Goal: Find specific page/section: Find specific page/section

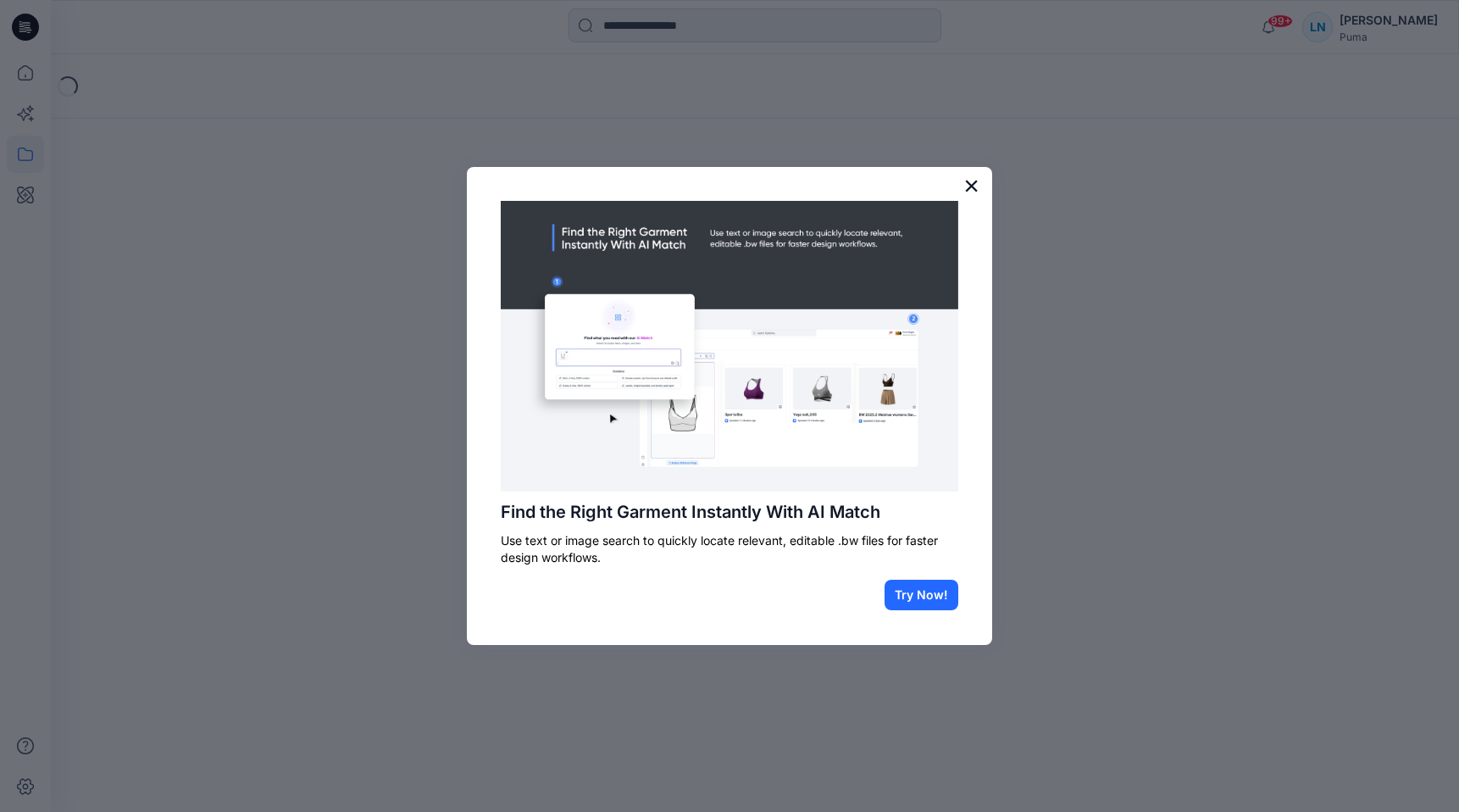
click at [976, 197] on button "×" at bounding box center [971, 185] width 16 height 27
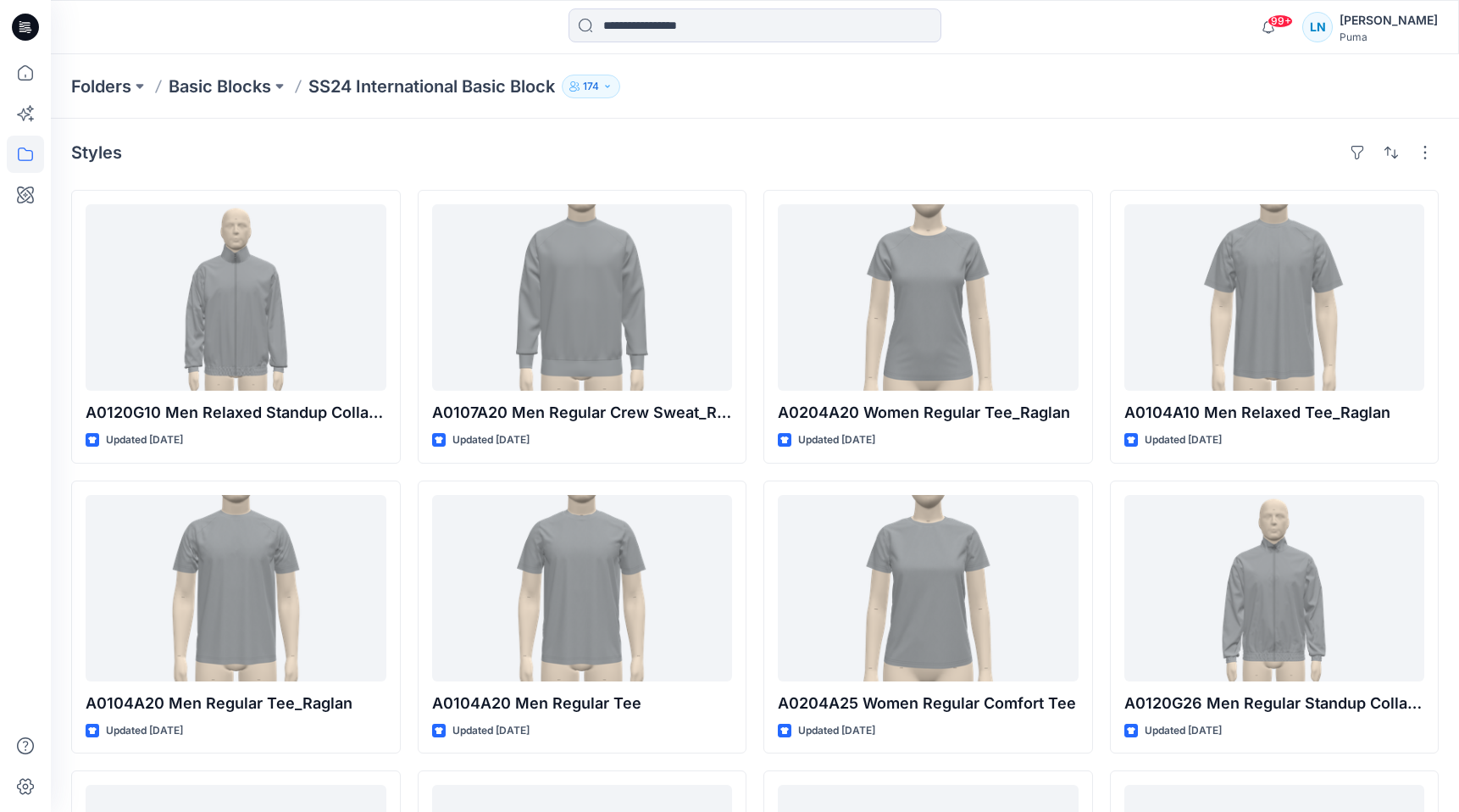
click at [16, 29] on icon at bounding box center [25, 27] width 27 height 27
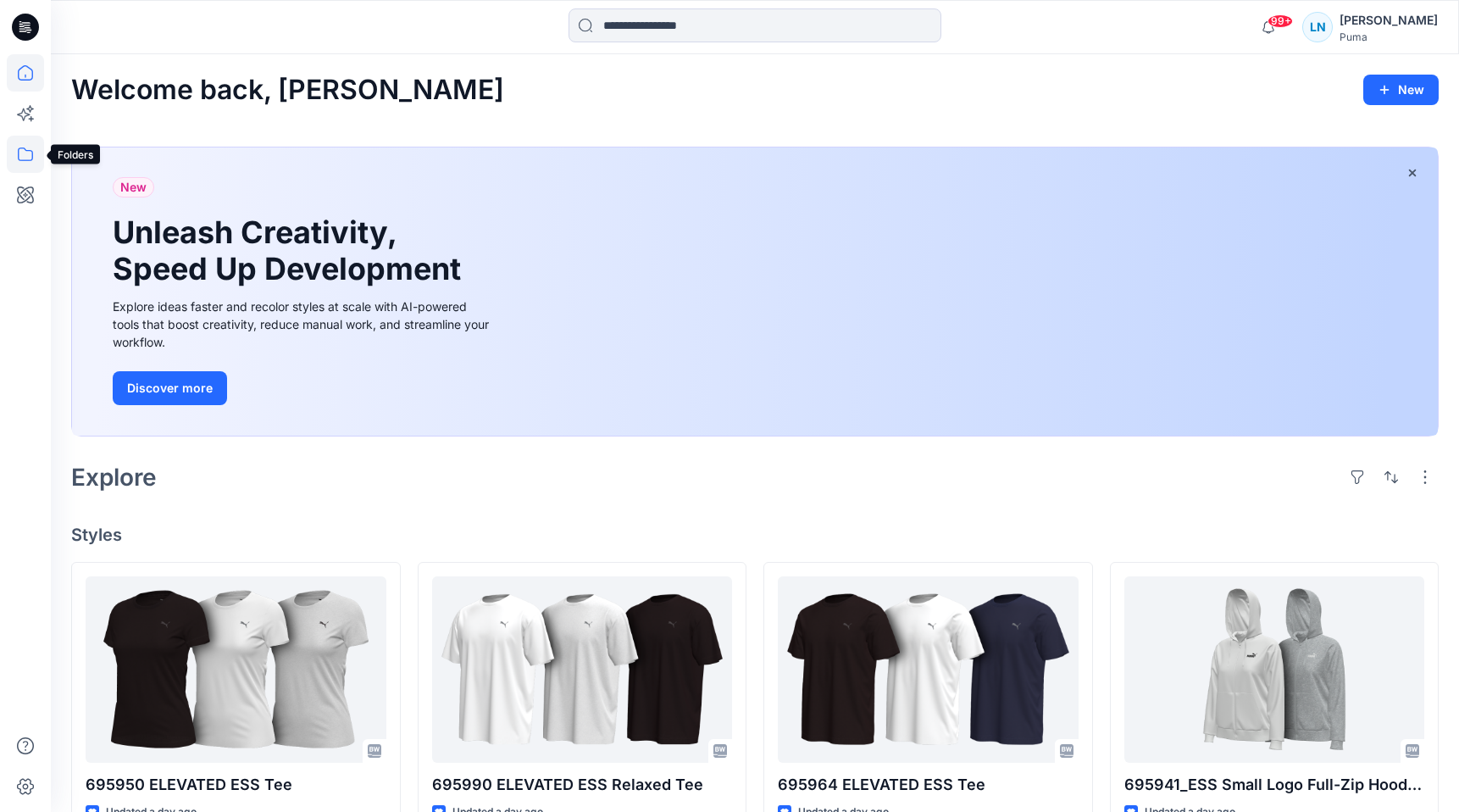
click at [22, 153] on icon at bounding box center [25, 154] width 37 height 37
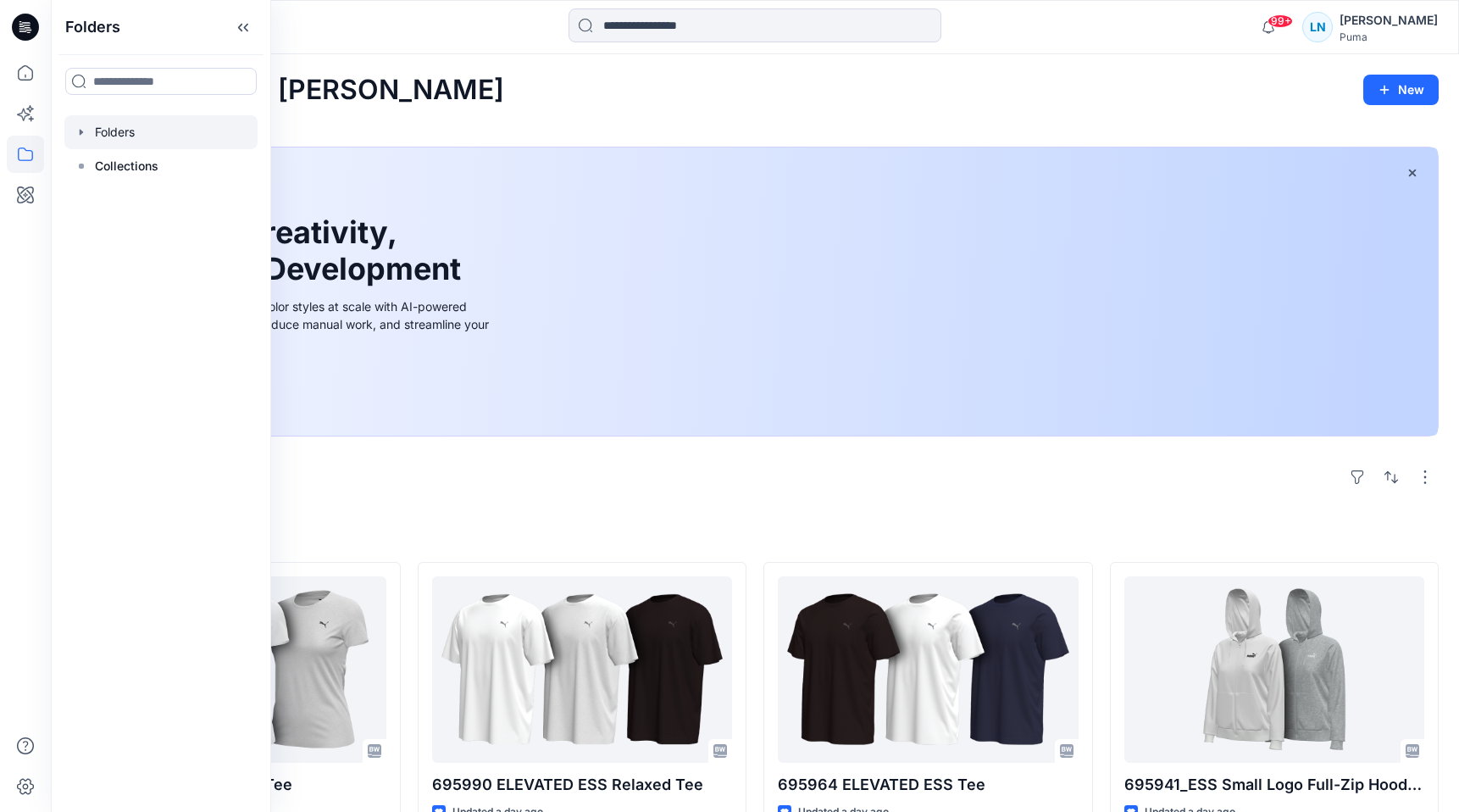
click at [80, 129] on icon "button" at bounding box center [81, 132] width 4 height 6
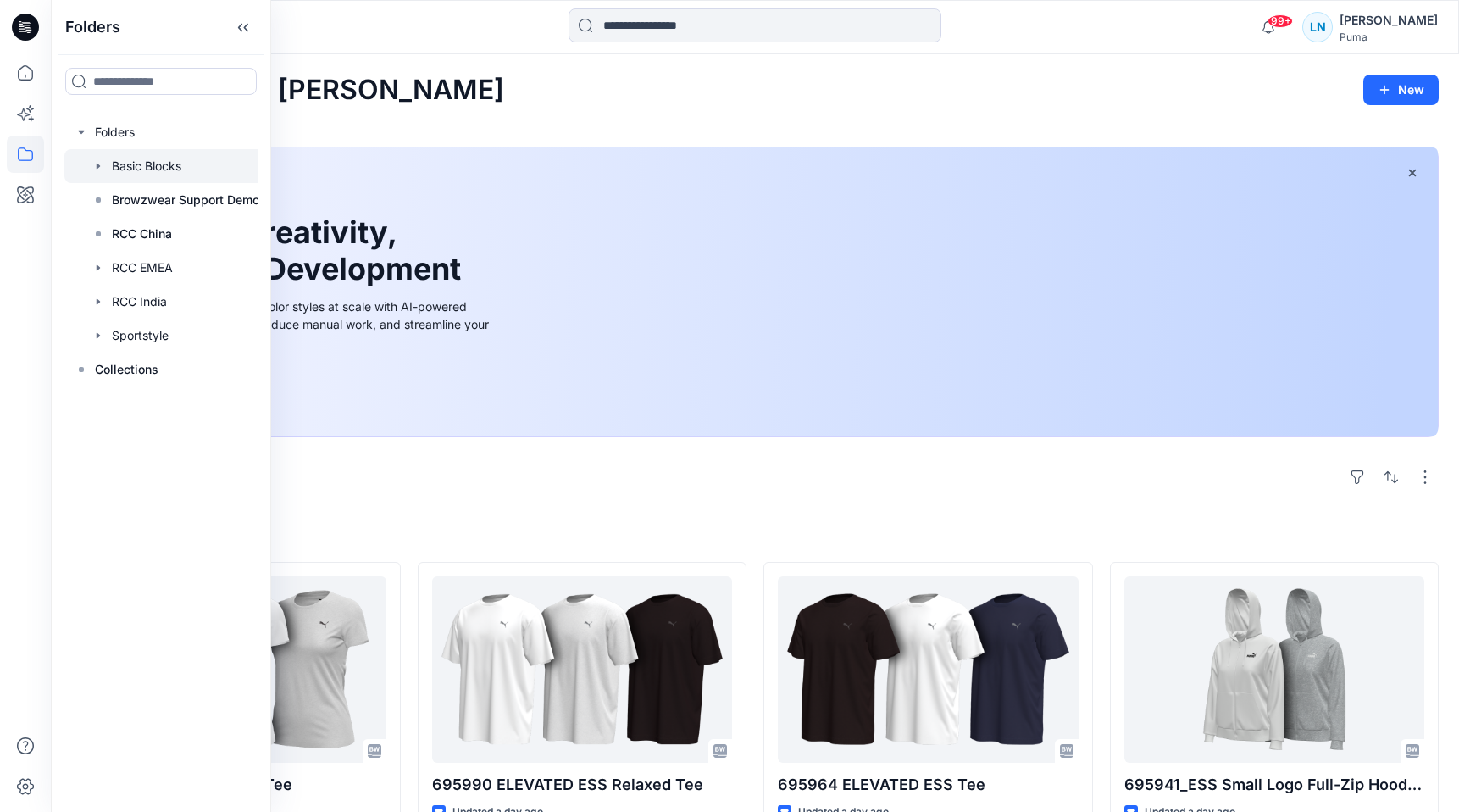
click at [129, 163] on div at bounding box center [167, 166] width 205 height 34
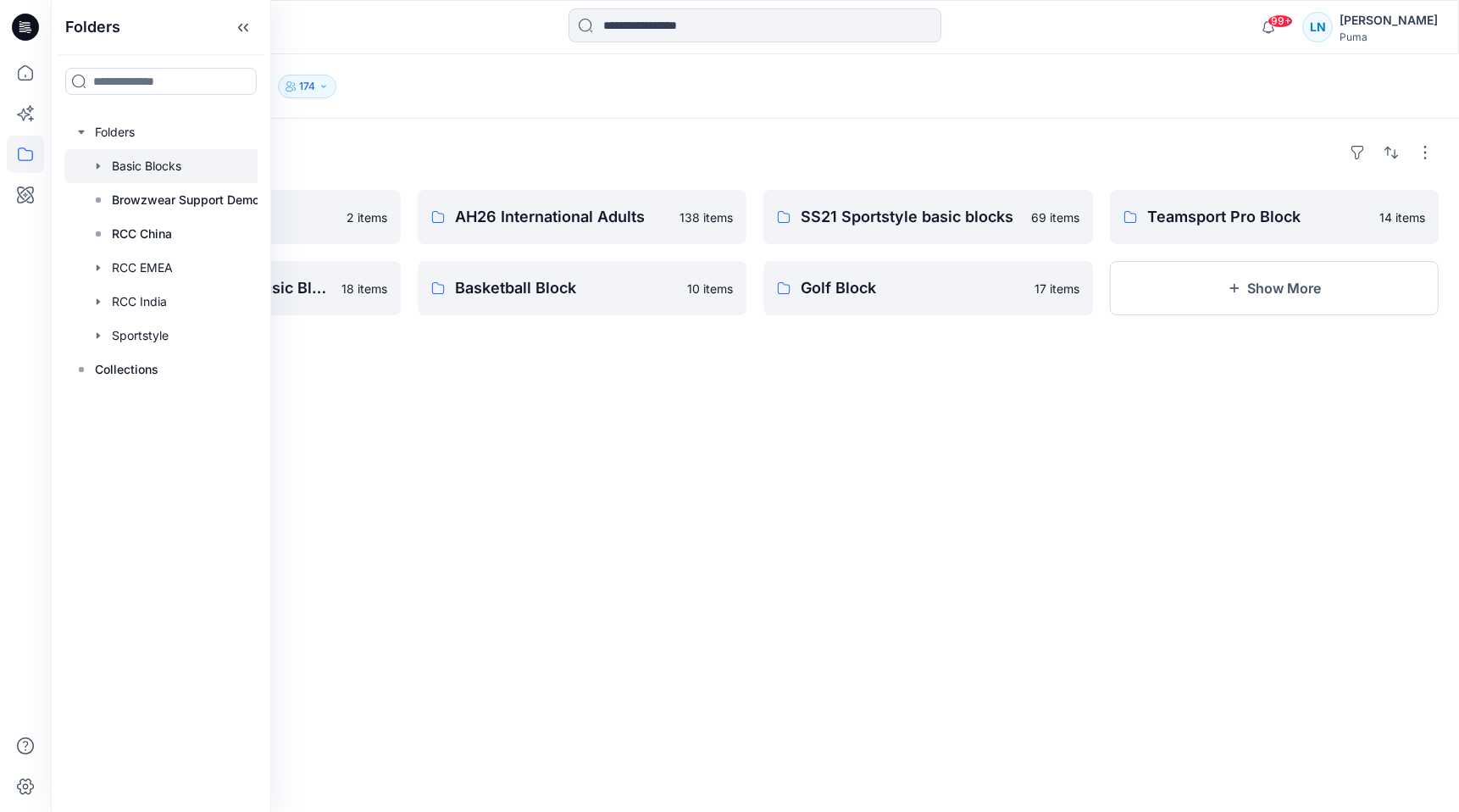
click at [682, 432] on div "Folders AH26 FE Adults 2 items AH25 Performance Basic Block 18 items AH26 Inter…" at bounding box center [755, 465] width 1408 height 693
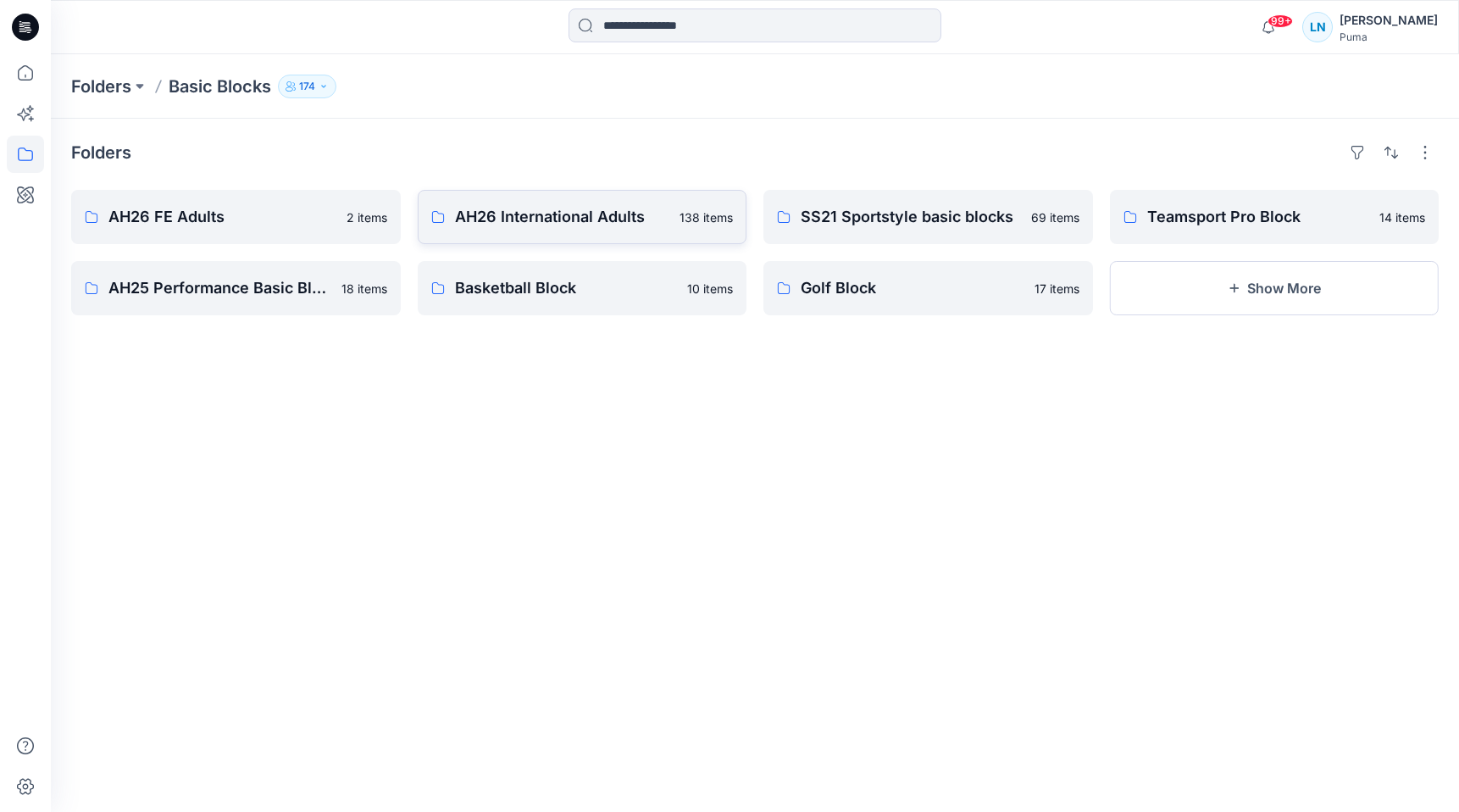
click at [605, 219] on p "AH26 International Adults" at bounding box center [562, 217] width 215 height 24
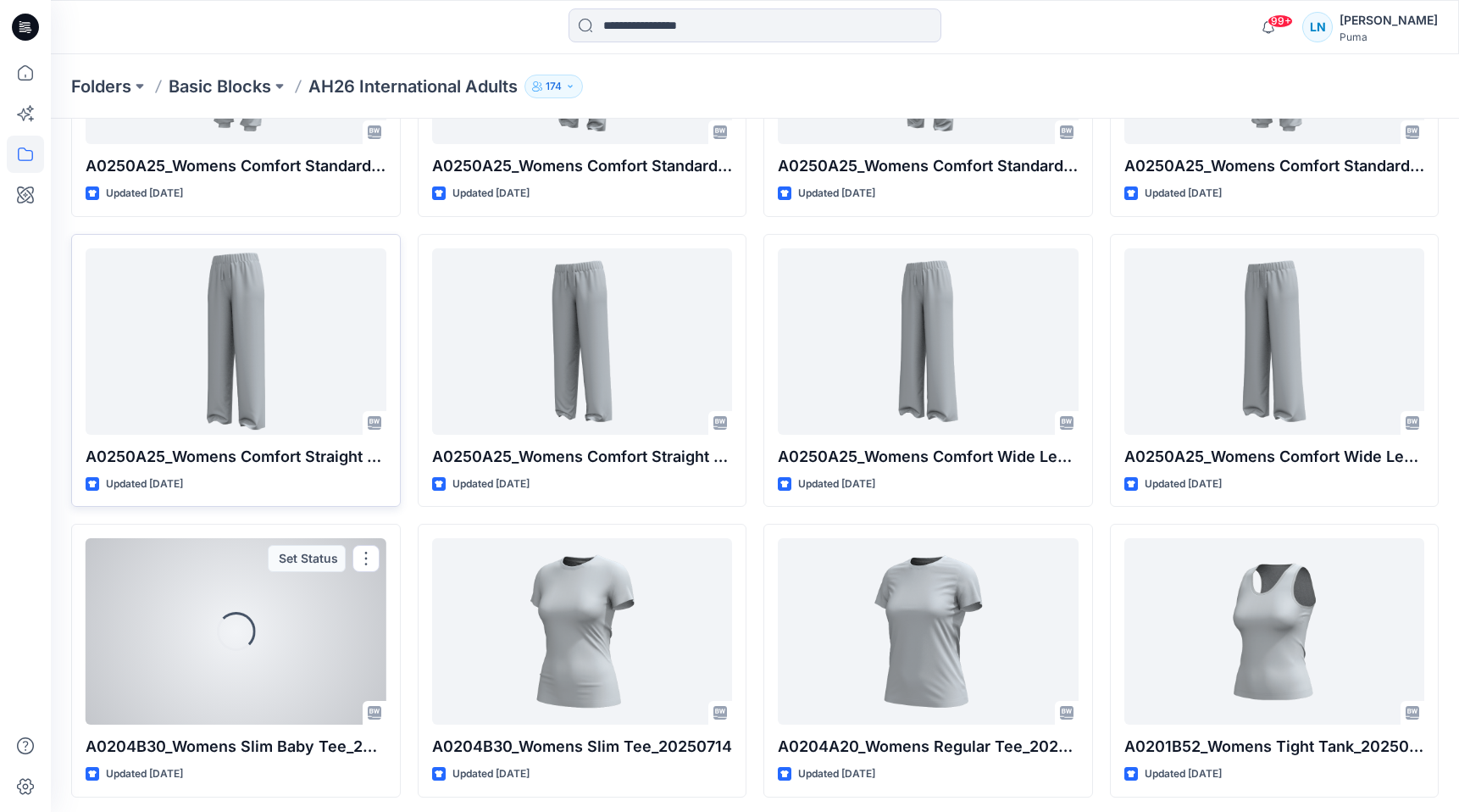
scroll to position [3409, 0]
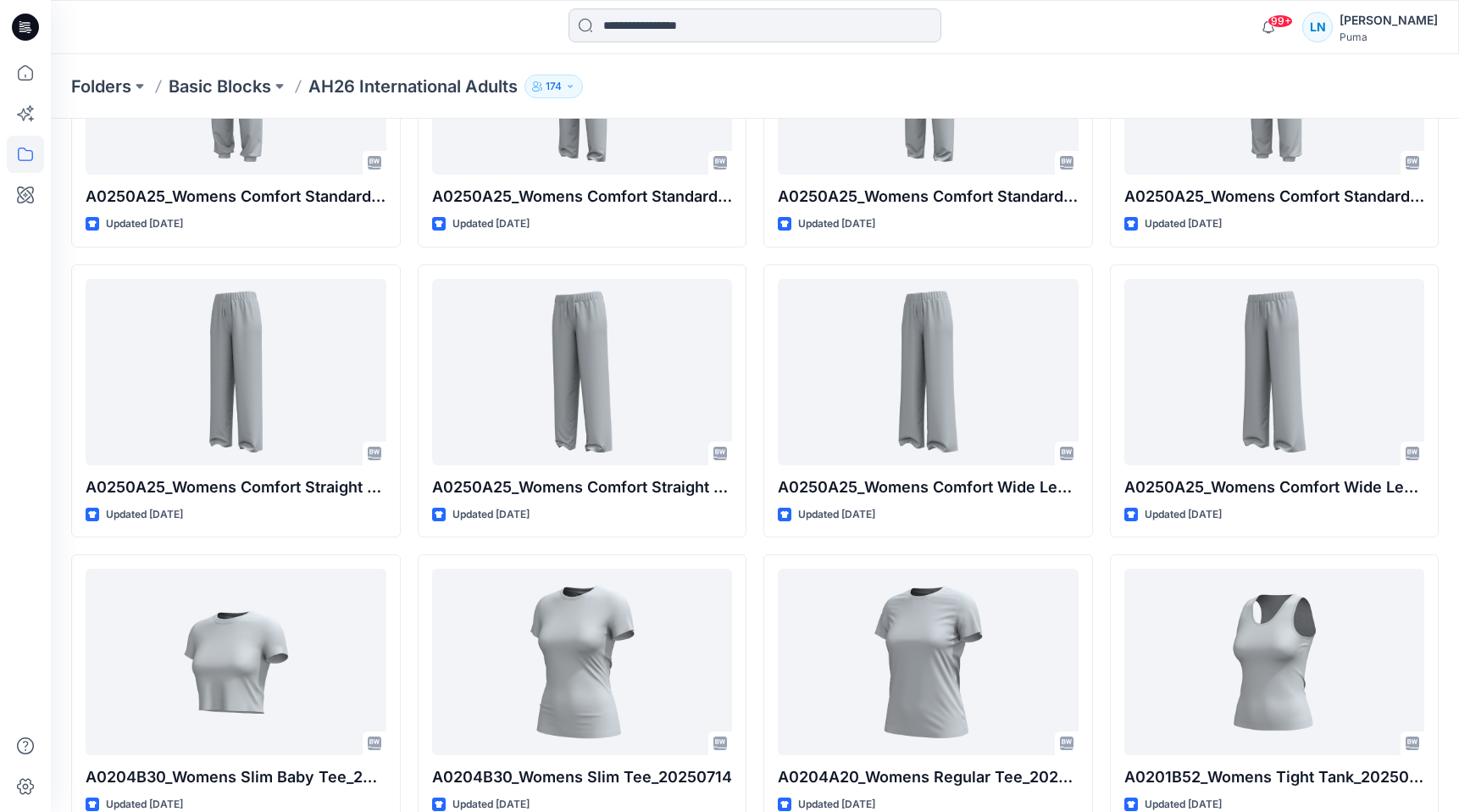
click at [636, 17] on input at bounding box center [755, 25] width 373 height 34
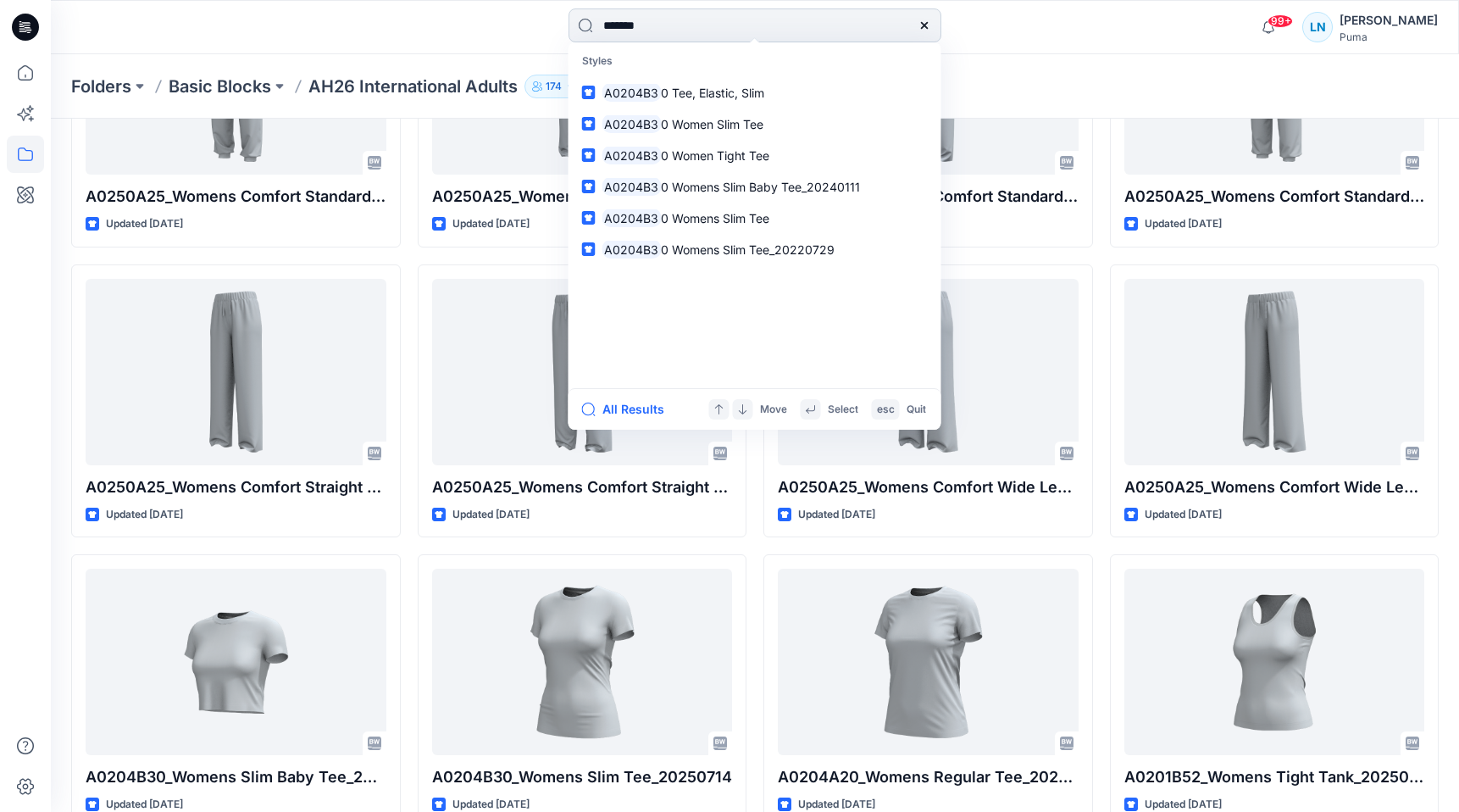
type input "********"
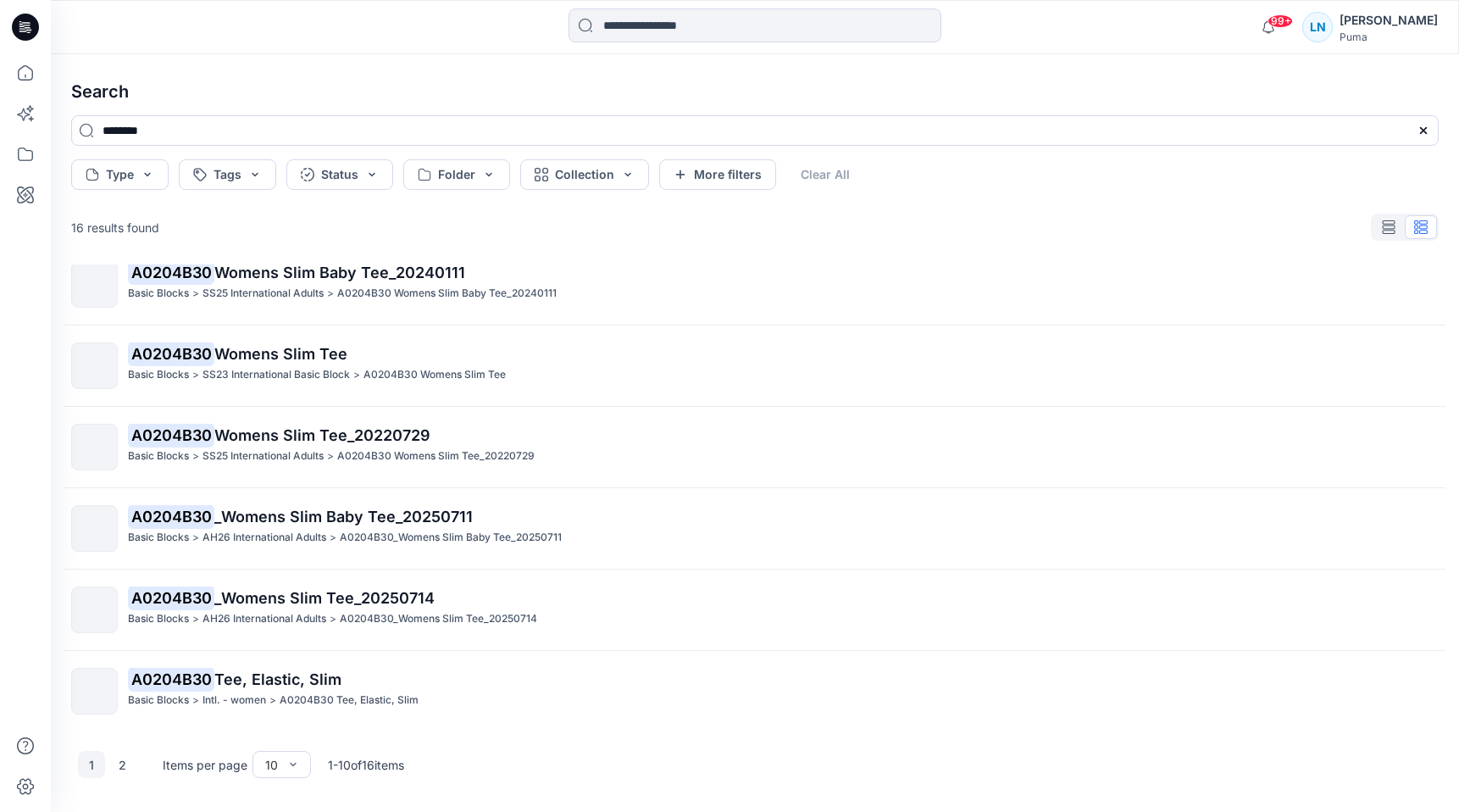
click at [214, 570] on div "A0204B30 Tee, Elastic, Slim Basic Blocks > Intl. - women > A0204B30 Tee, Elasti…" at bounding box center [754, 496] width 1394 height 466
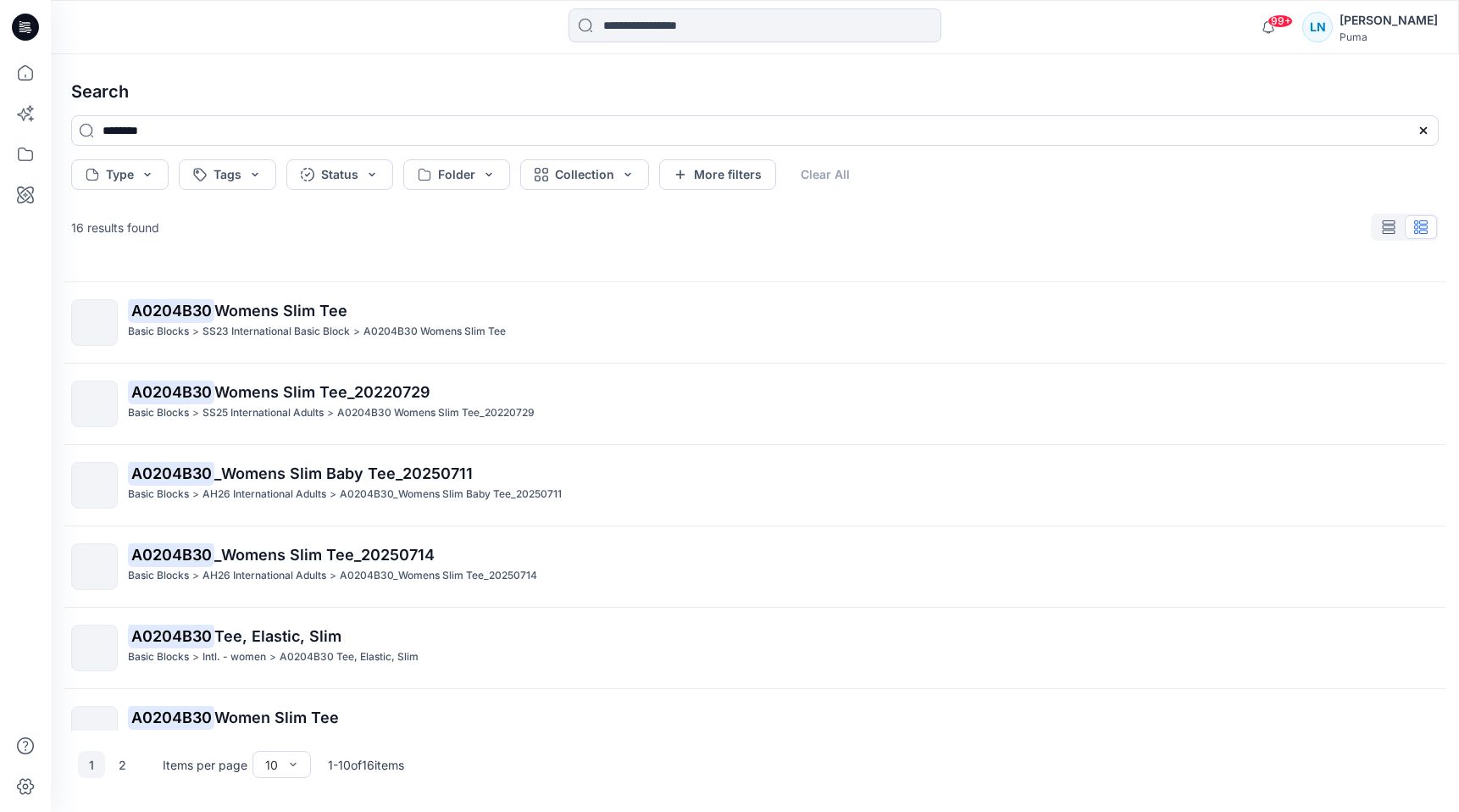
scroll to position [347, 0]
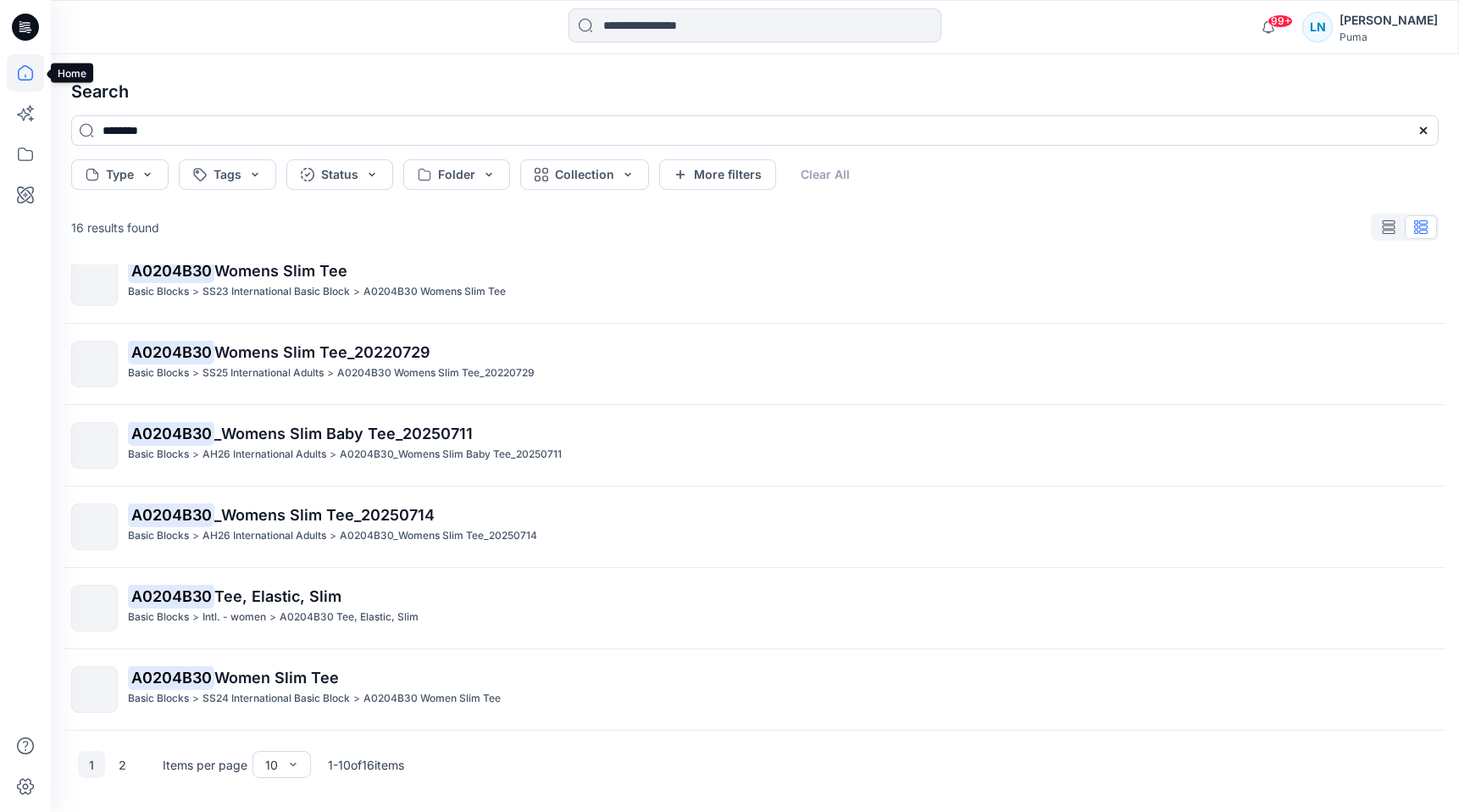
click at [19, 73] on icon at bounding box center [25, 73] width 37 height 37
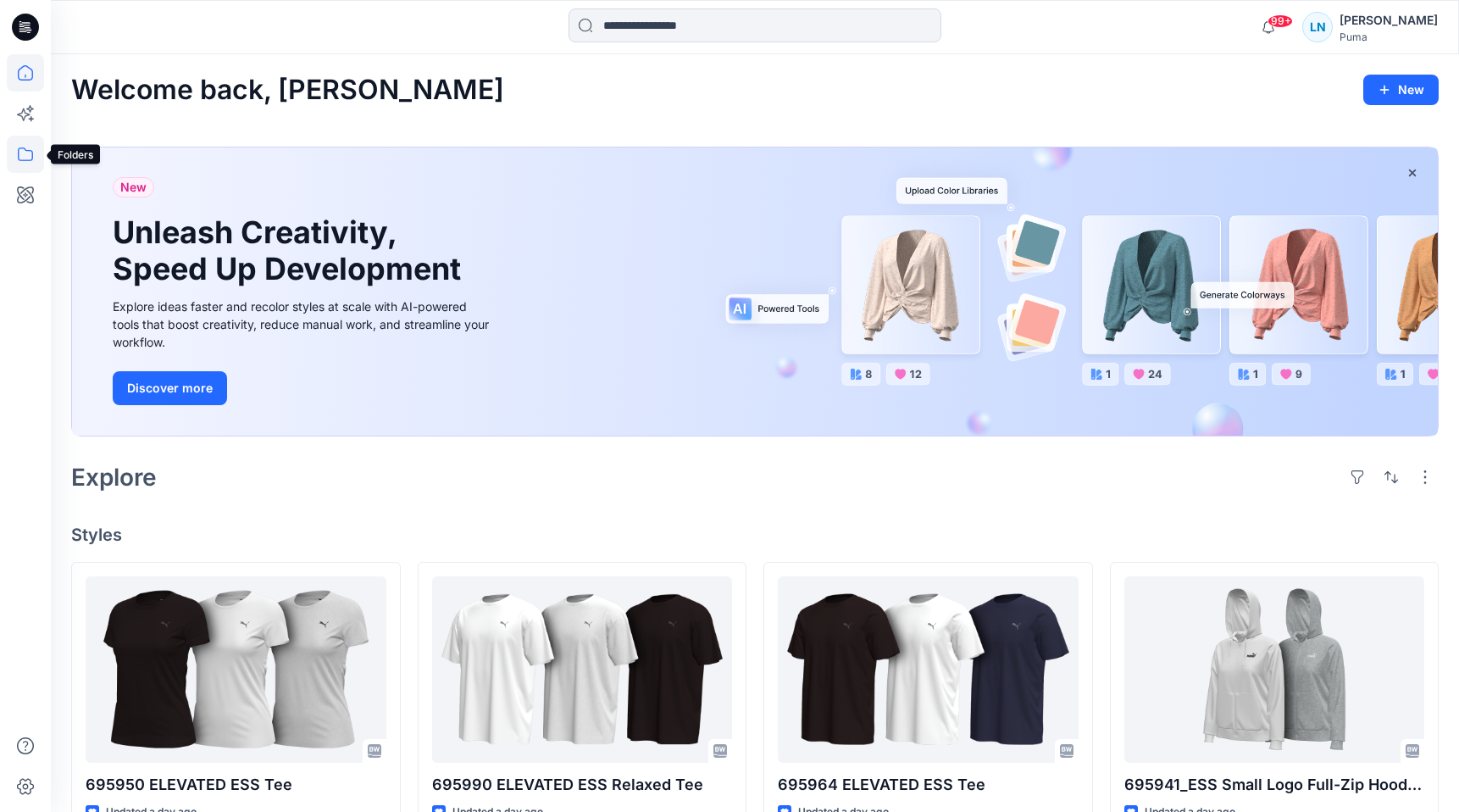
click at [26, 156] on icon at bounding box center [25, 154] width 37 height 37
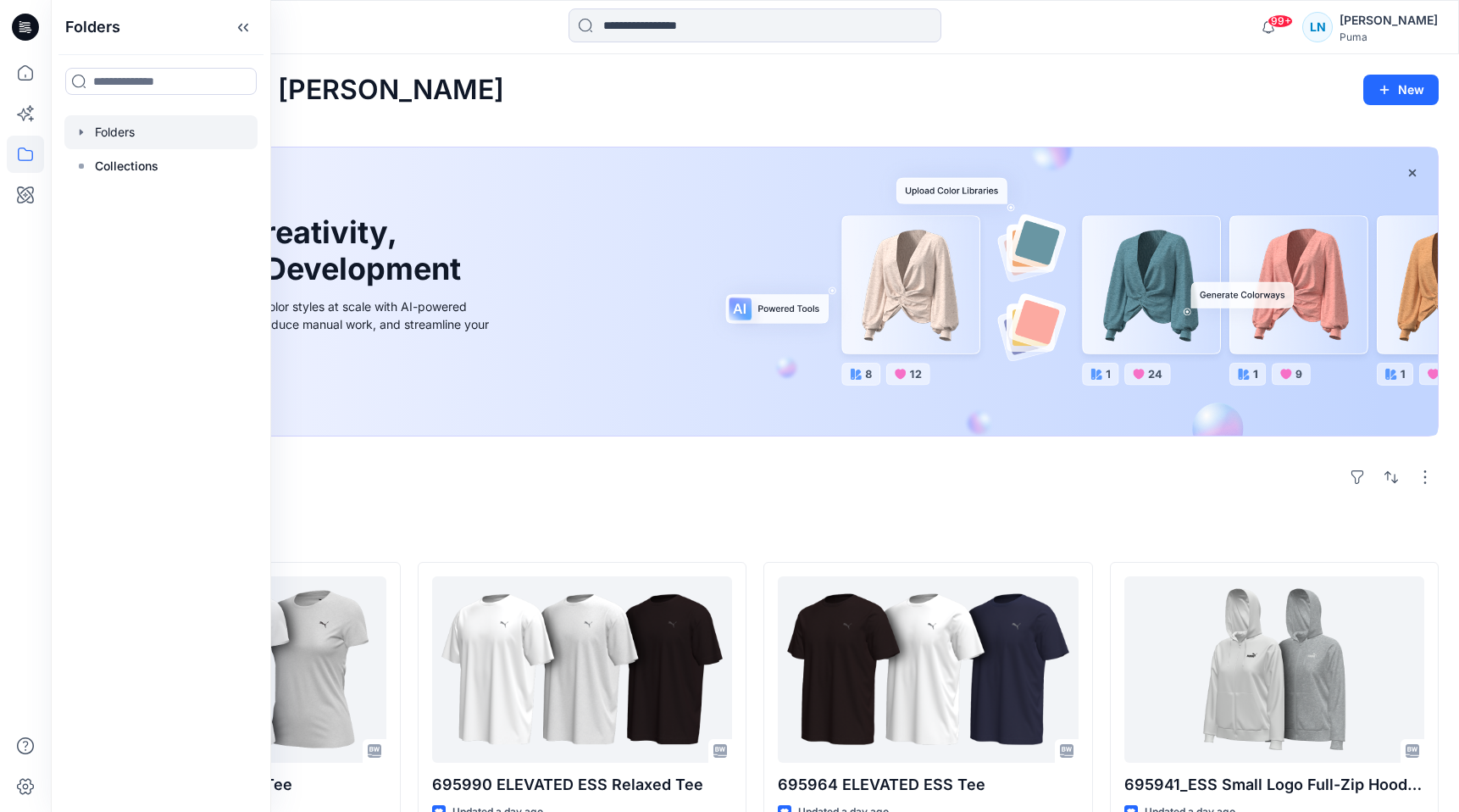
click at [85, 129] on icon "button" at bounding box center [81, 132] width 14 height 14
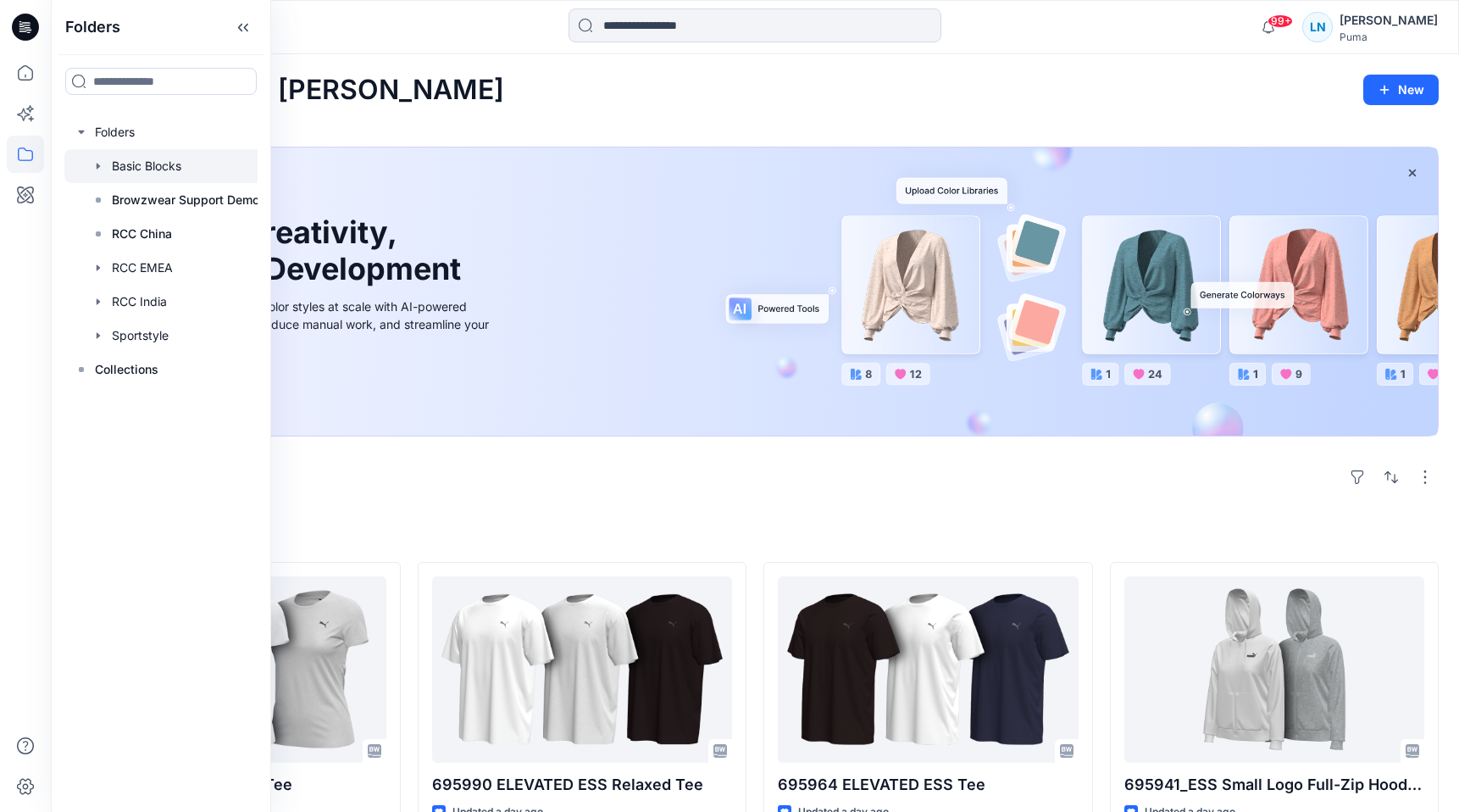
click at [140, 166] on div at bounding box center [167, 166] width 205 height 34
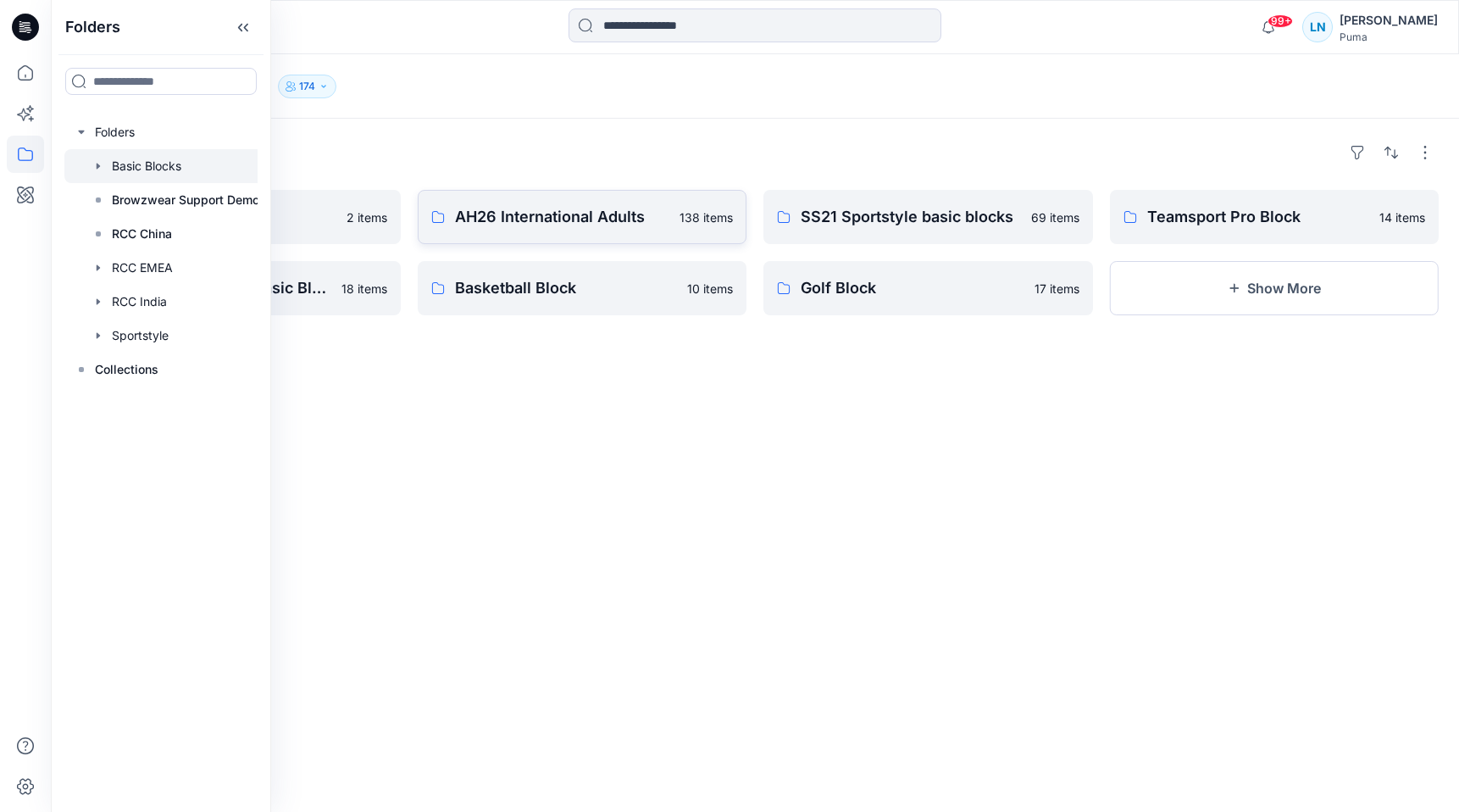
click at [563, 214] on p "AH26 International Adults" at bounding box center [562, 217] width 215 height 24
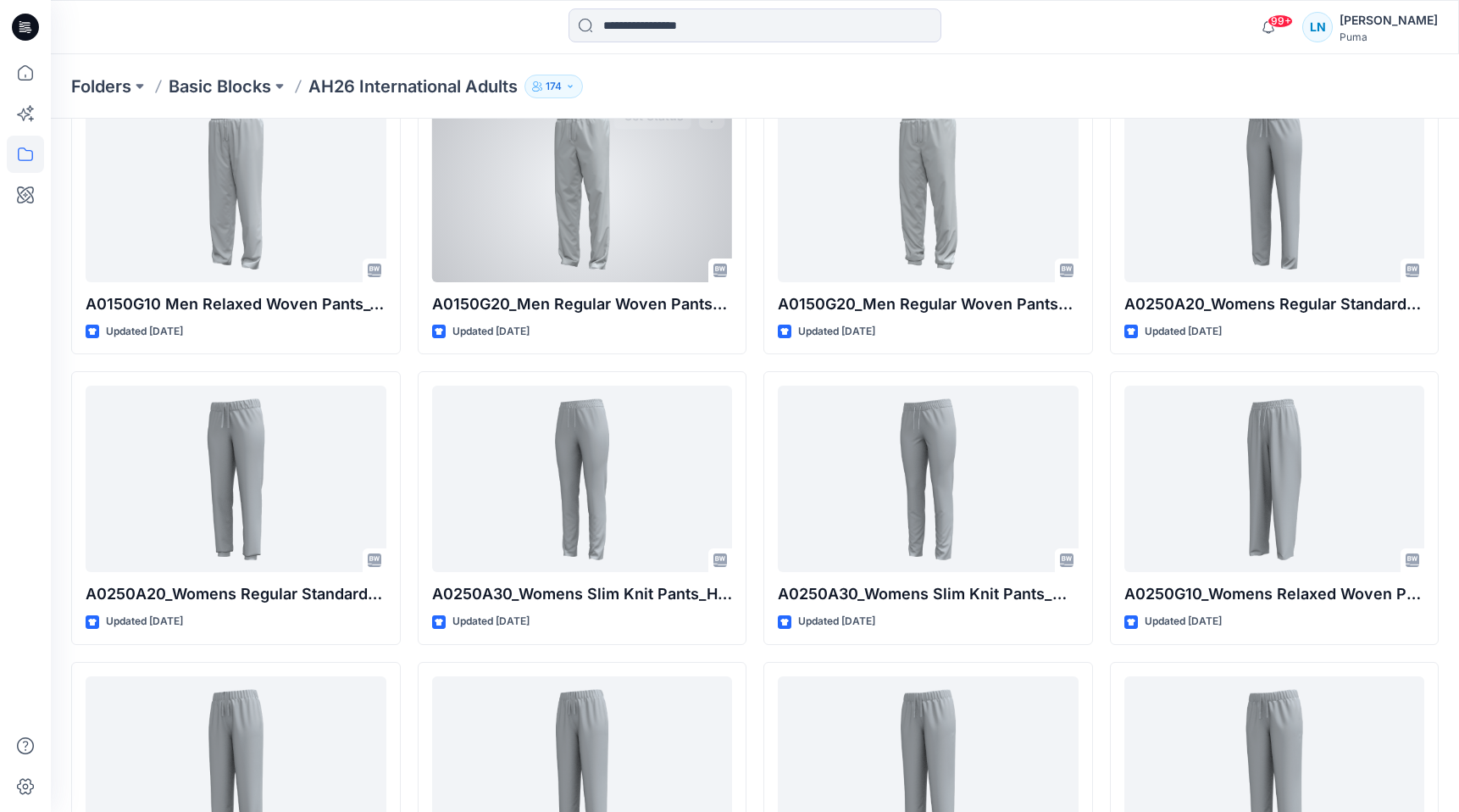
scroll to position [3051, 0]
